Goal: Transaction & Acquisition: Purchase product/service

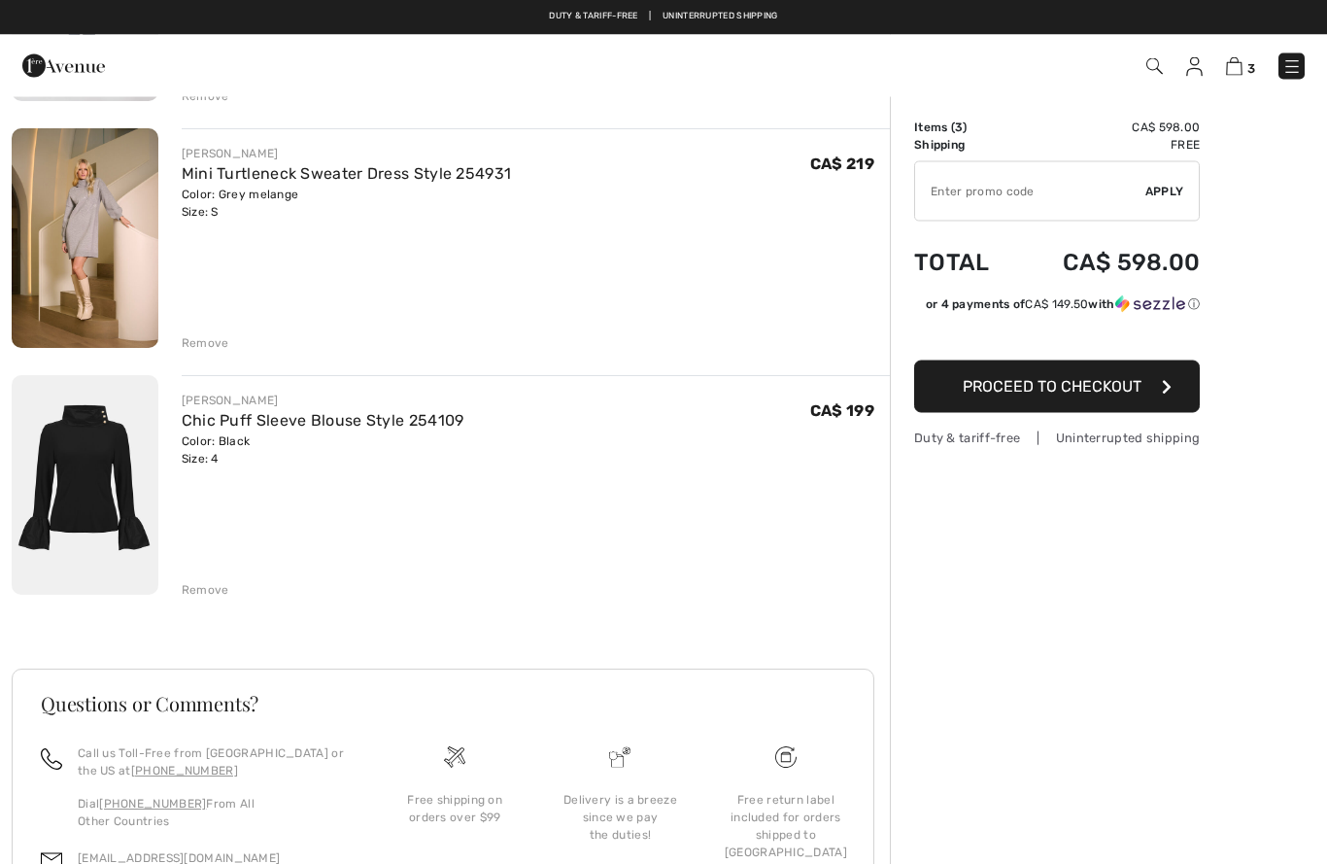
scroll to position [362, 0]
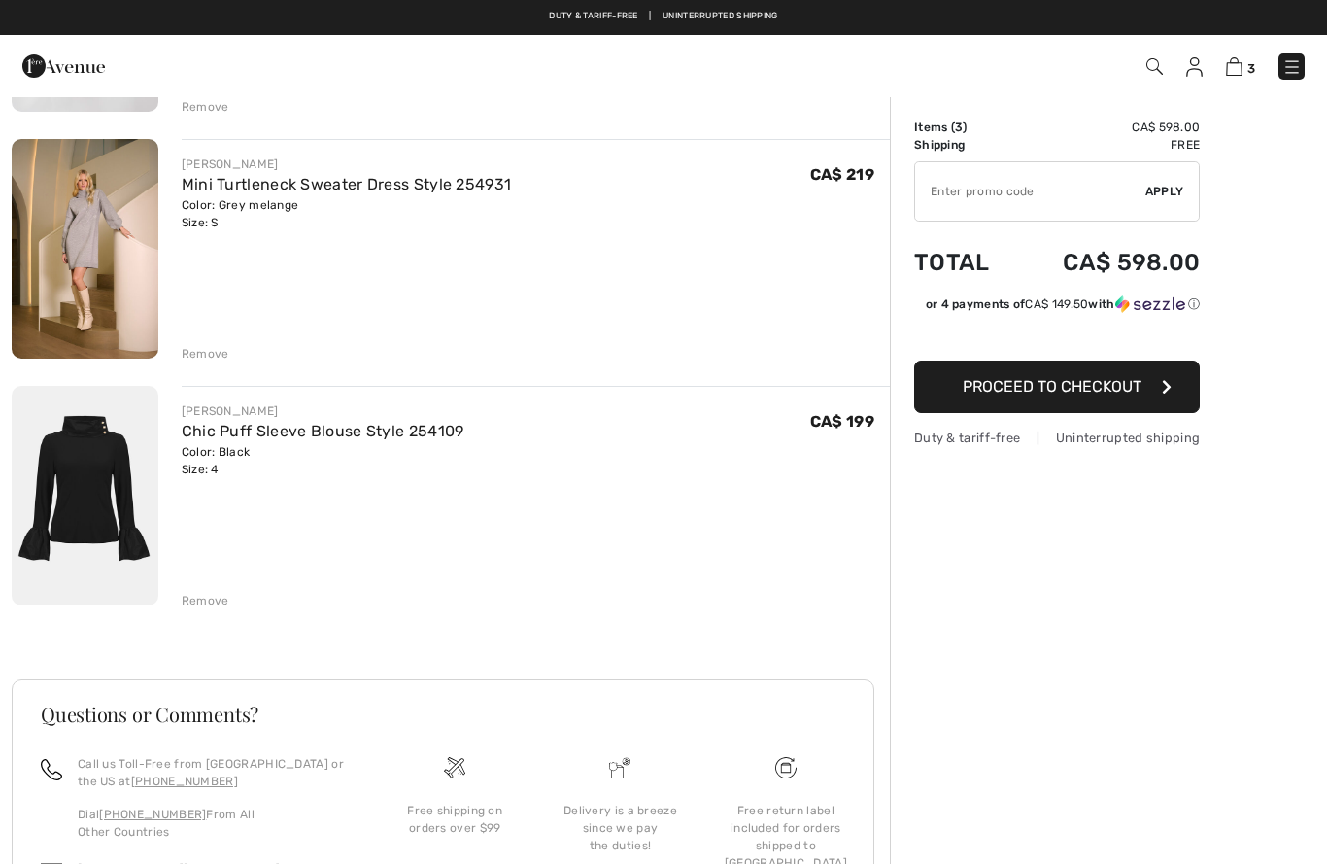
click at [222, 341] on div "Remove" at bounding box center [536, 351] width 708 height 21
click at [202, 360] on div "Remove" at bounding box center [206, 353] width 48 height 17
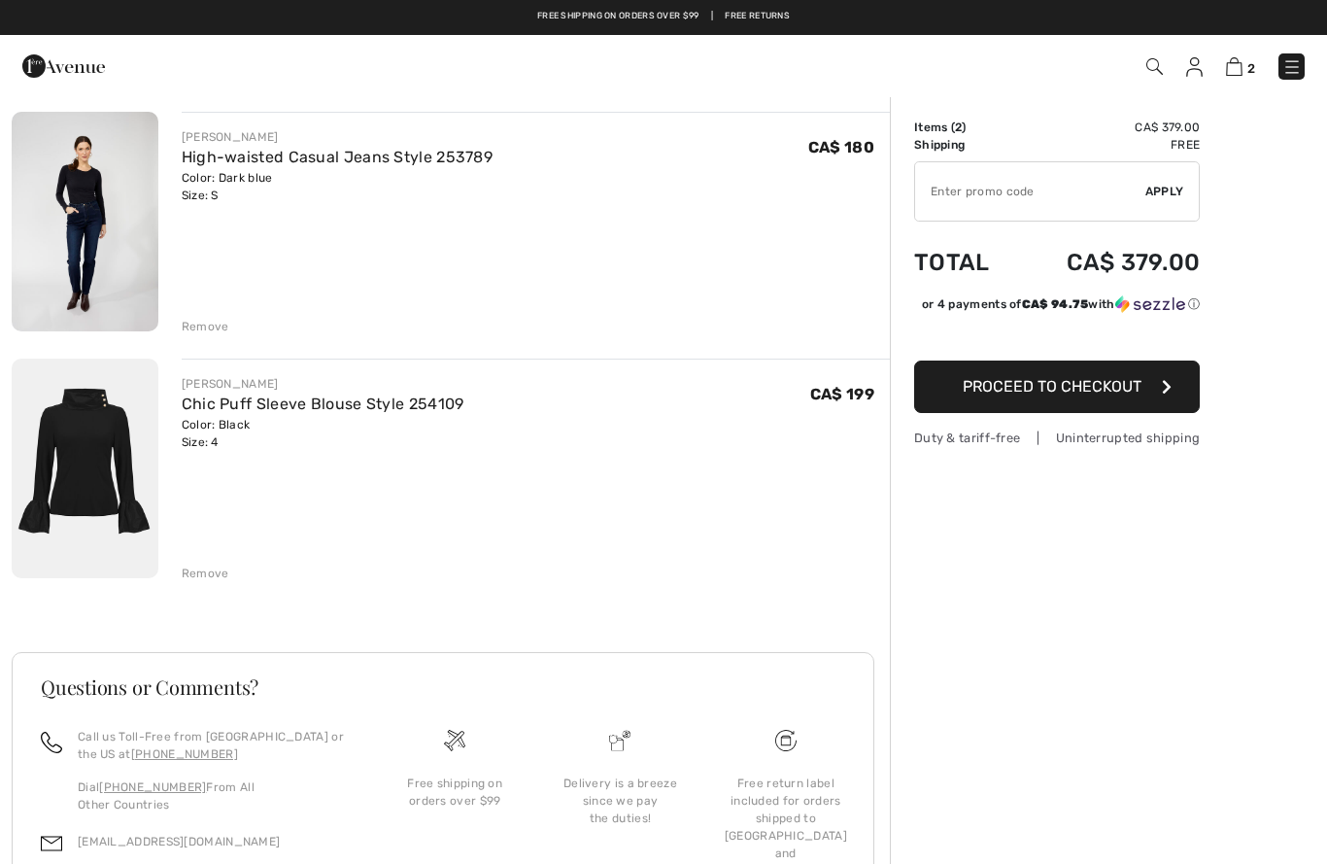
scroll to position [142, 0]
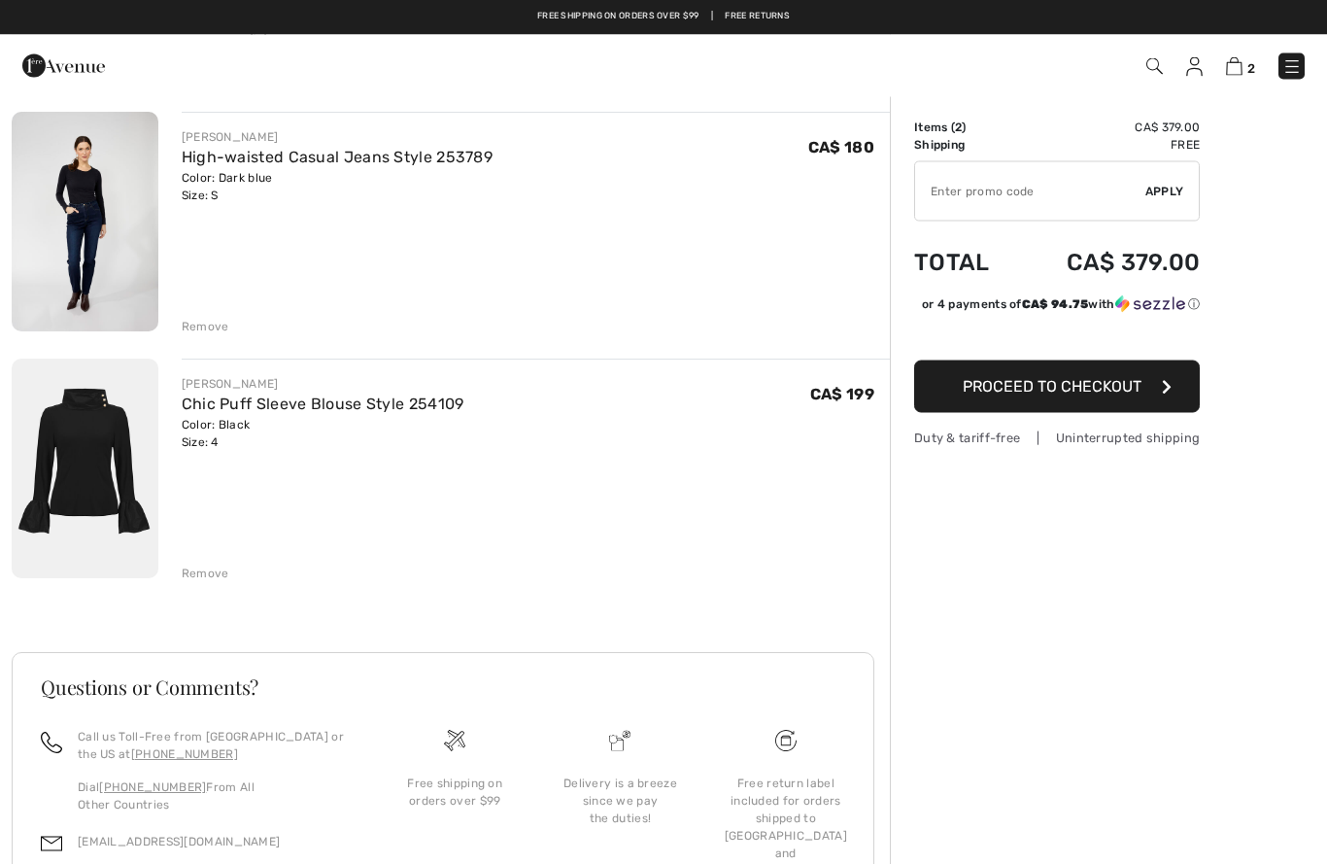
click at [83, 289] on img at bounding box center [85, 223] width 147 height 220
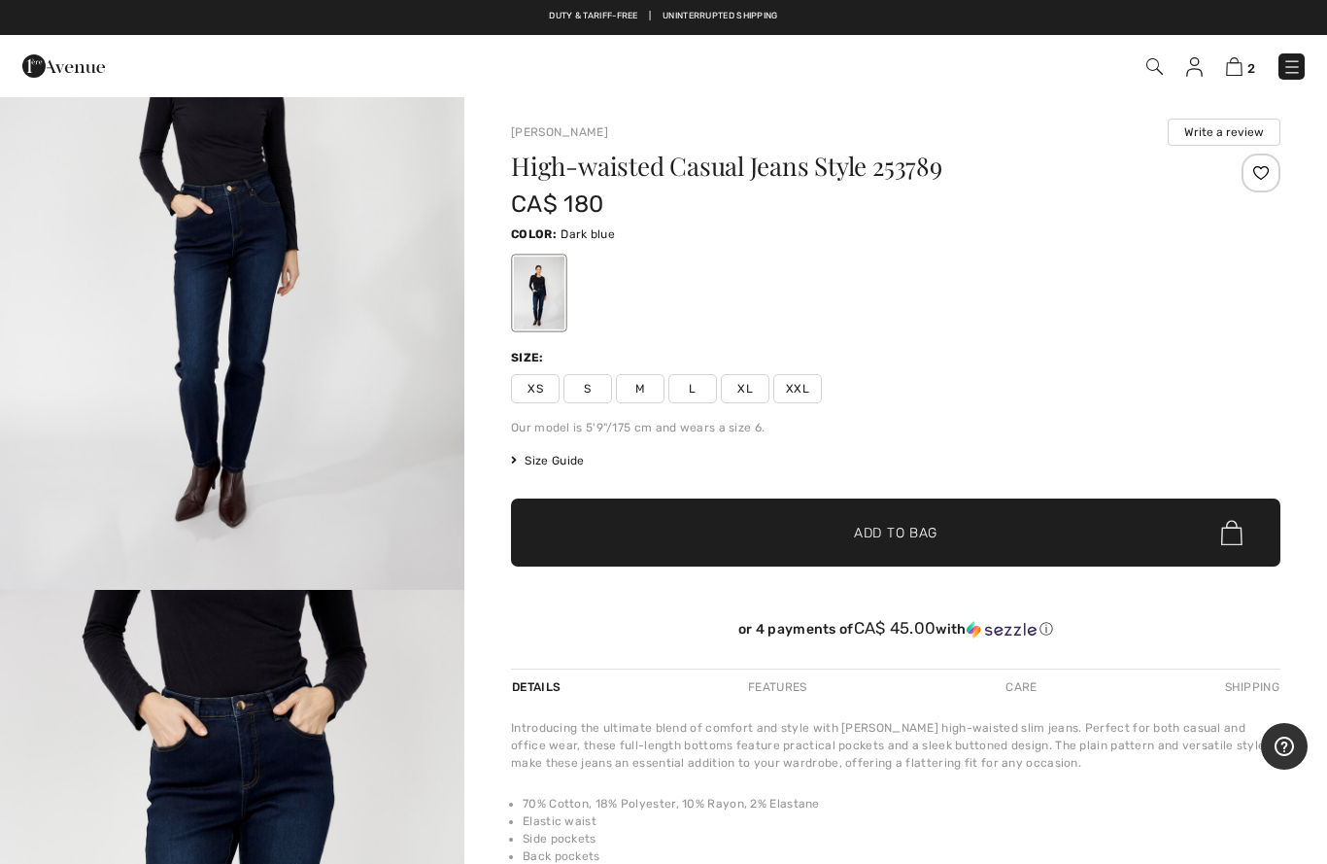
scroll to position [204, 0]
click at [1299, 76] on img at bounding box center [1291, 66] width 19 height 19
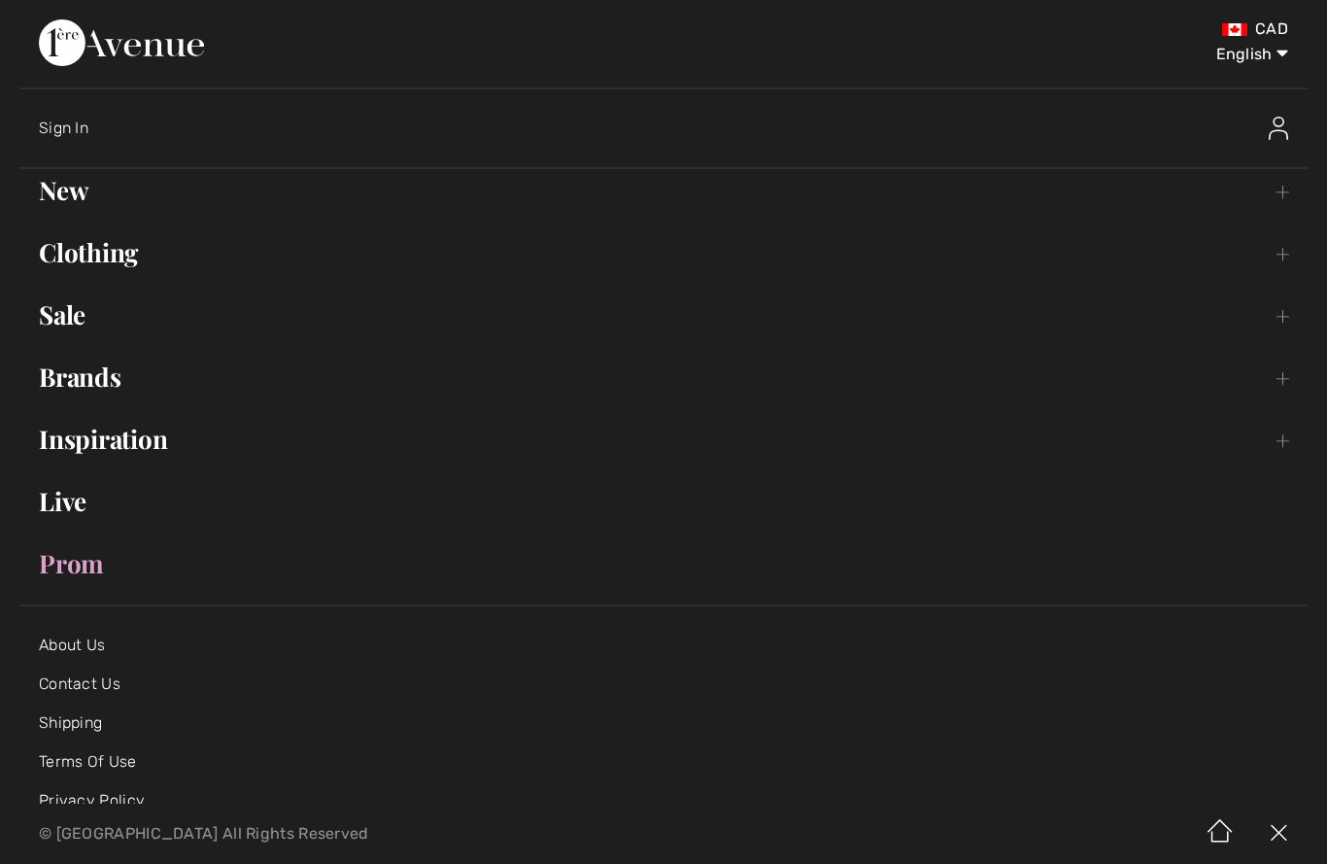
click at [1283, 65] on select "English Français" at bounding box center [1237, 50] width 101 height 58
select select "[URL][DOMAIN_NAME]"
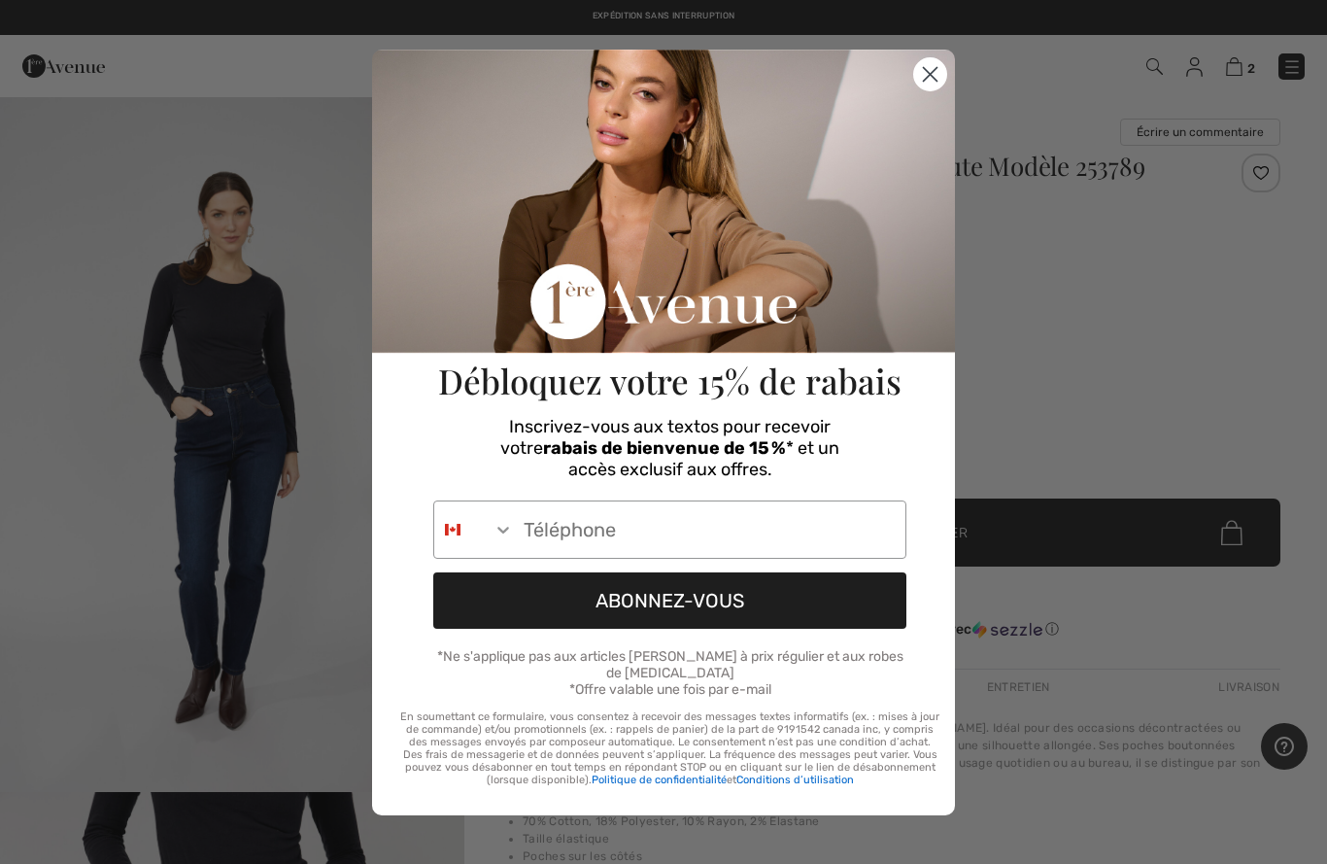
click at [937, 76] on circle "Close dialog" at bounding box center [930, 73] width 32 height 32
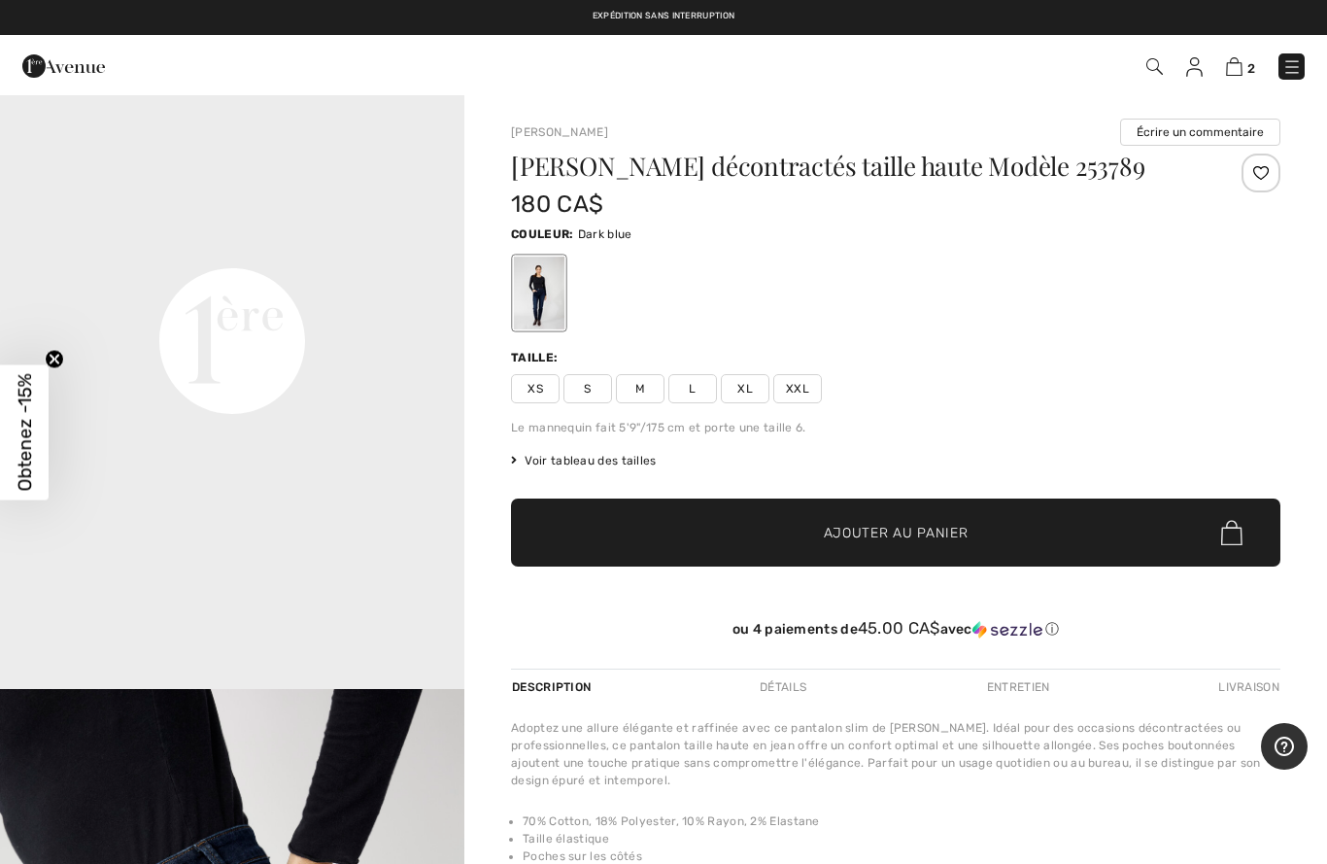
scroll to position [1489, 0]
